Goal: Task Accomplishment & Management: Manage account settings

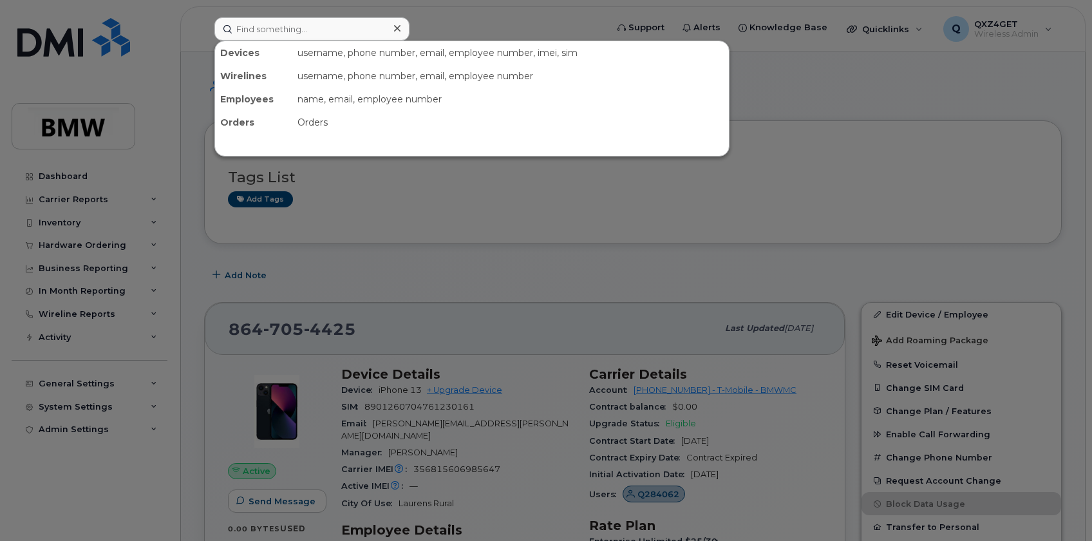
scroll to position [58, 0]
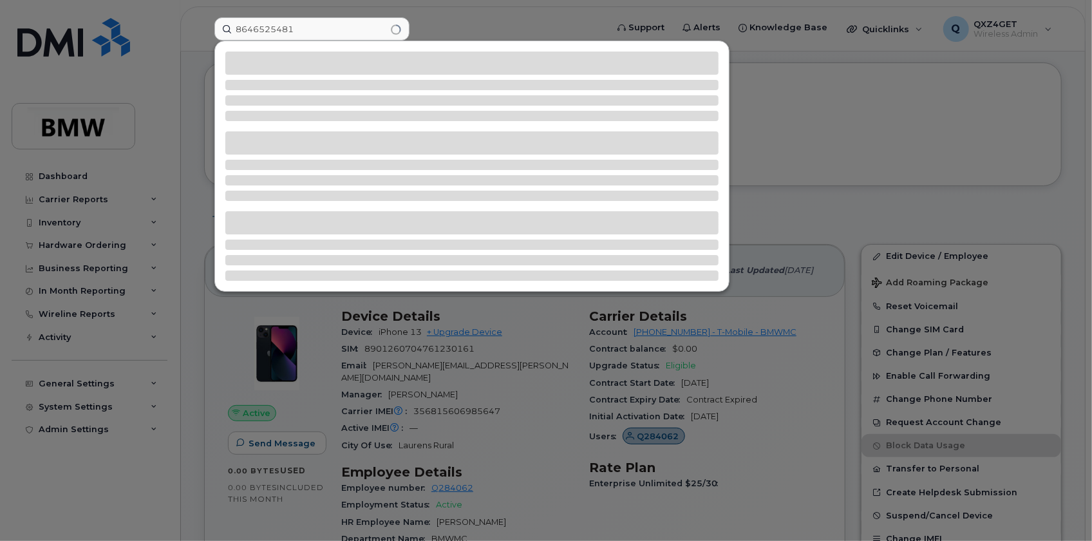
type input "8646525481"
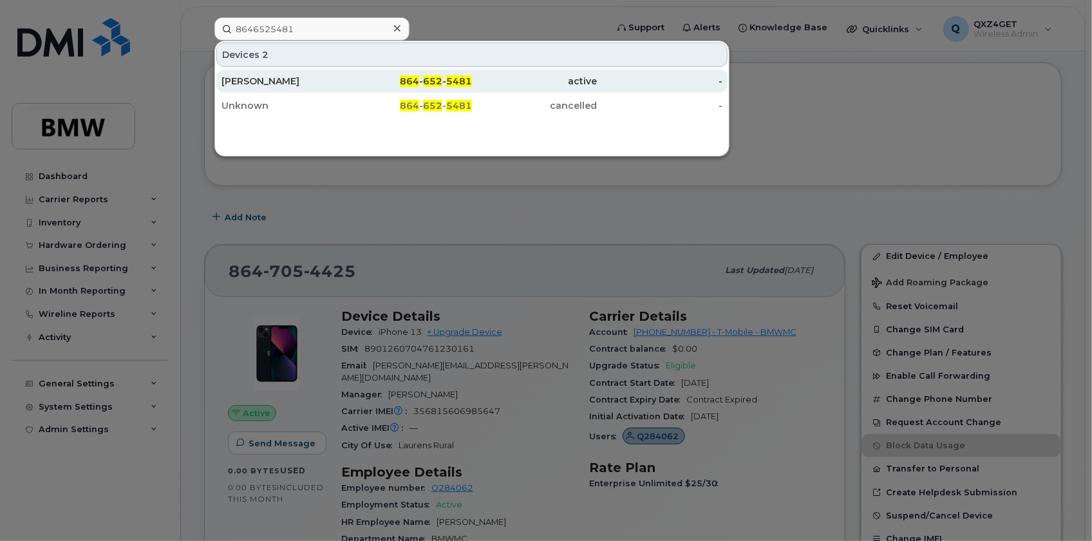
click at [440, 82] on span "652" at bounding box center [432, 81] width 19 height 12
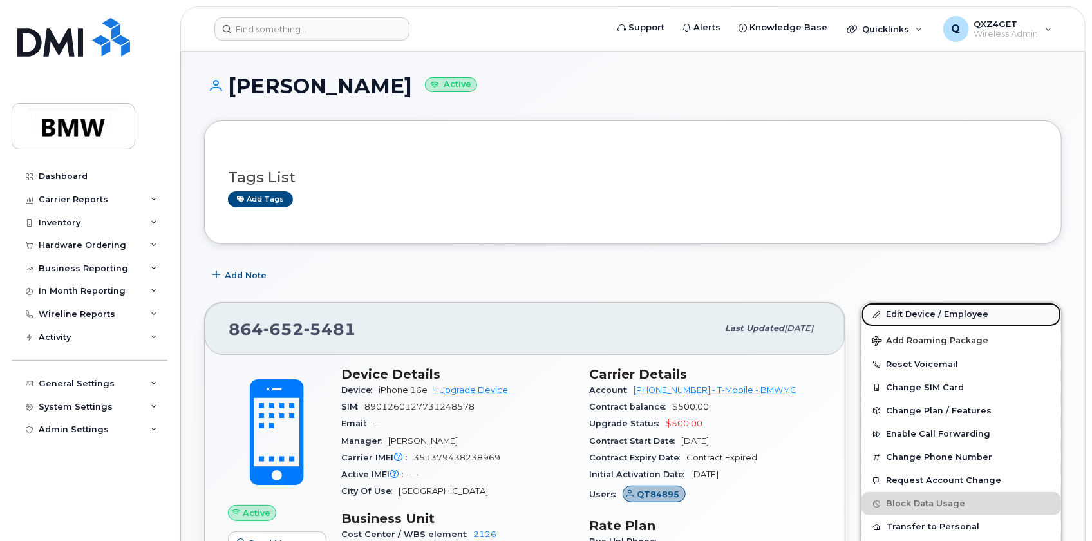
click at [914, 314] on link "Edit Device / Employee" at bounding box center [962, 314] width 200 height 23
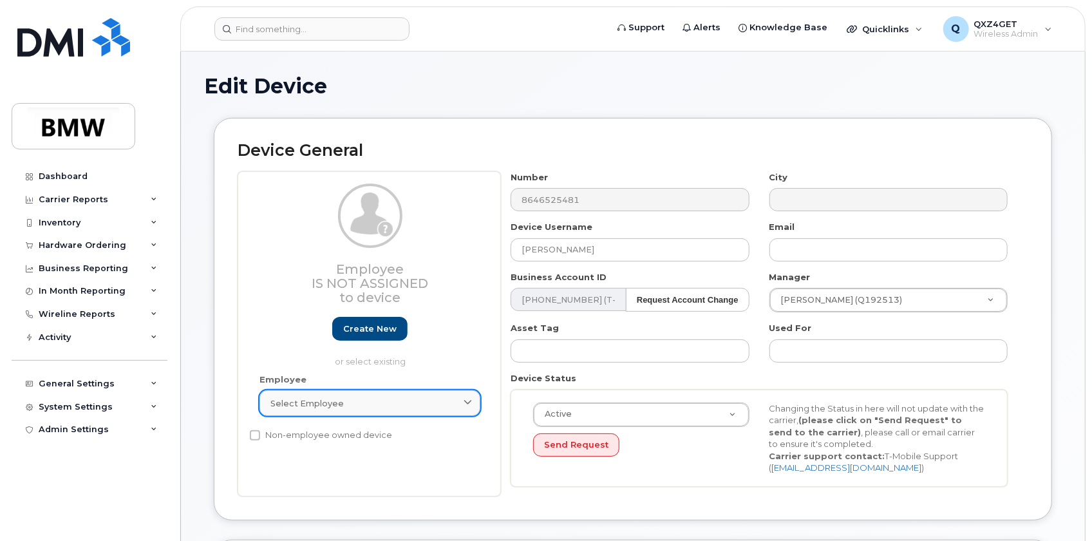
click at [360, 406] on div "Select employee" at bounding box center [369, 403] width 199 height 12
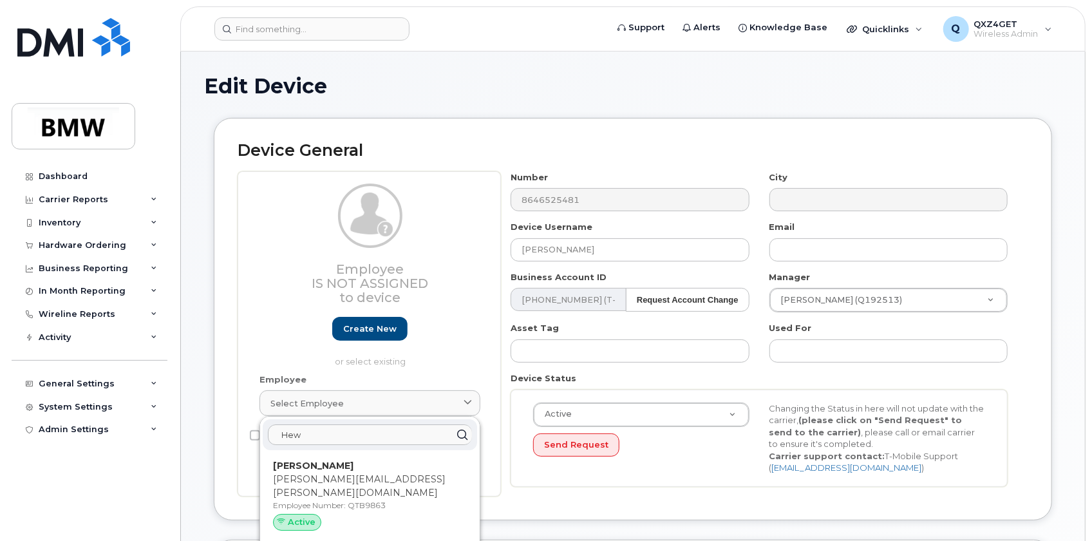
type input "Hew"
